Goal: Find contact information: Find contact information

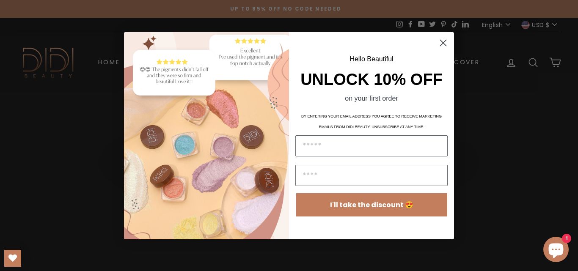
click at [444, 43] on circle "Close dialog" at bounding box center [443, 43] width 14 height 14
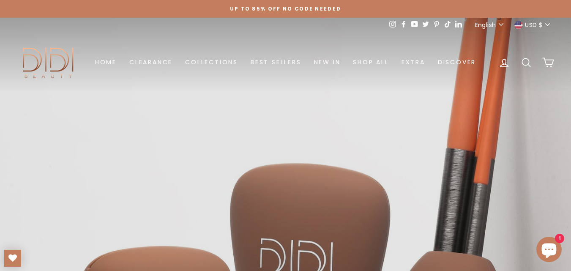
click at [412, 25] on icon at bounding box center [415, 24] width 7 height 6
click at [405, 24] on icon at bounding box center [404, 24] width 7 height 7
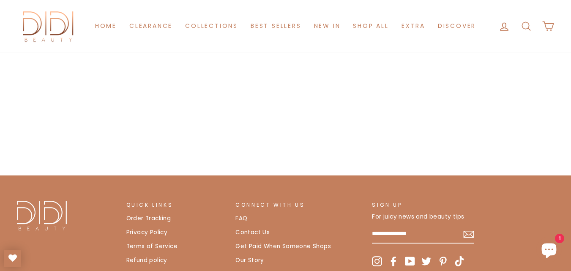
scroll to position [1745, 0]
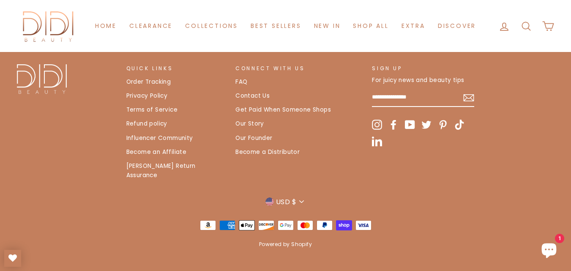
click at [245, 98] on link "Contact Us" at bounding box center [253, 96] width 34 height 13
